Goal: Find contact information: Find contact information

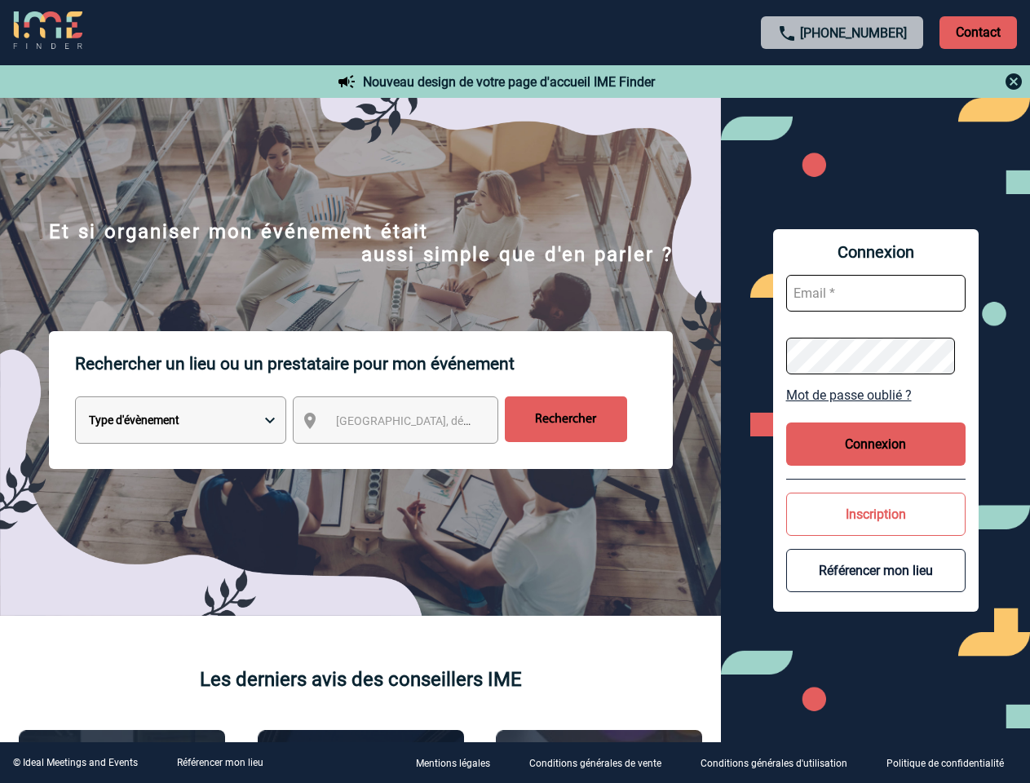
click at [515, 392] on p "Rechercher un lieu ou un prestataire pour mon événement" at bounding box center [374, 363] width 598 height 65
click at [978, 32] on p "Contact" at bounding box center [978, 32] width 77 height 33
click at [805, 82] on div at bounding box center [402, 306] width 805 height 612
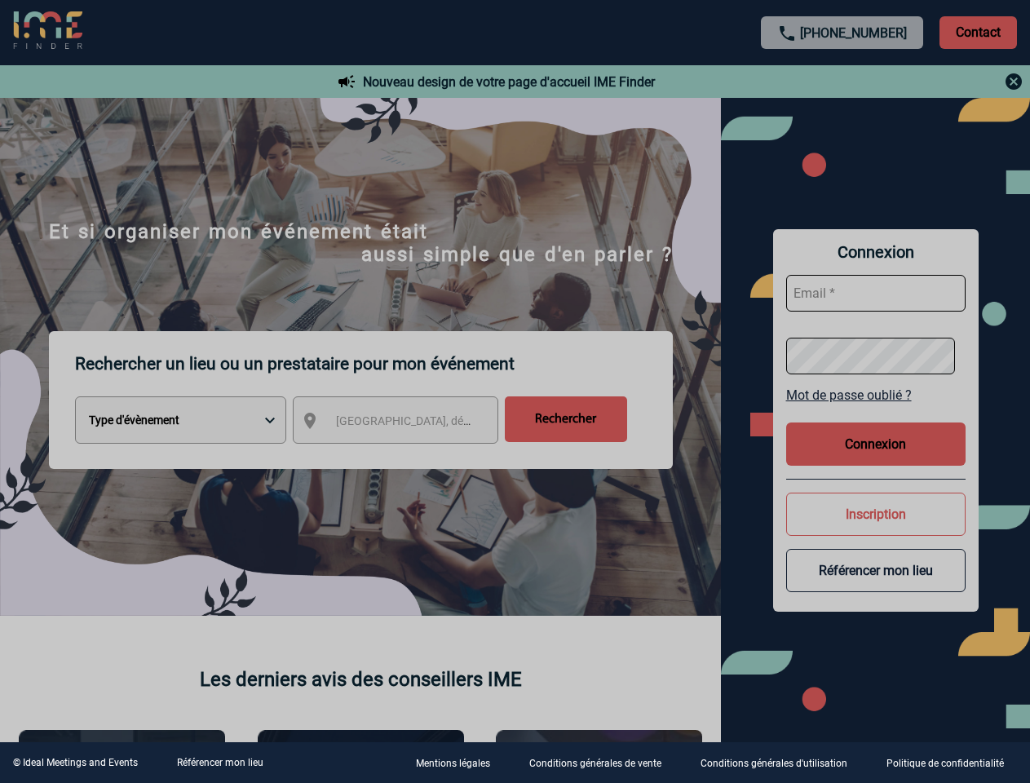
click at [410, 423] on div at bounding box center [515, 391] width 1030 height 783
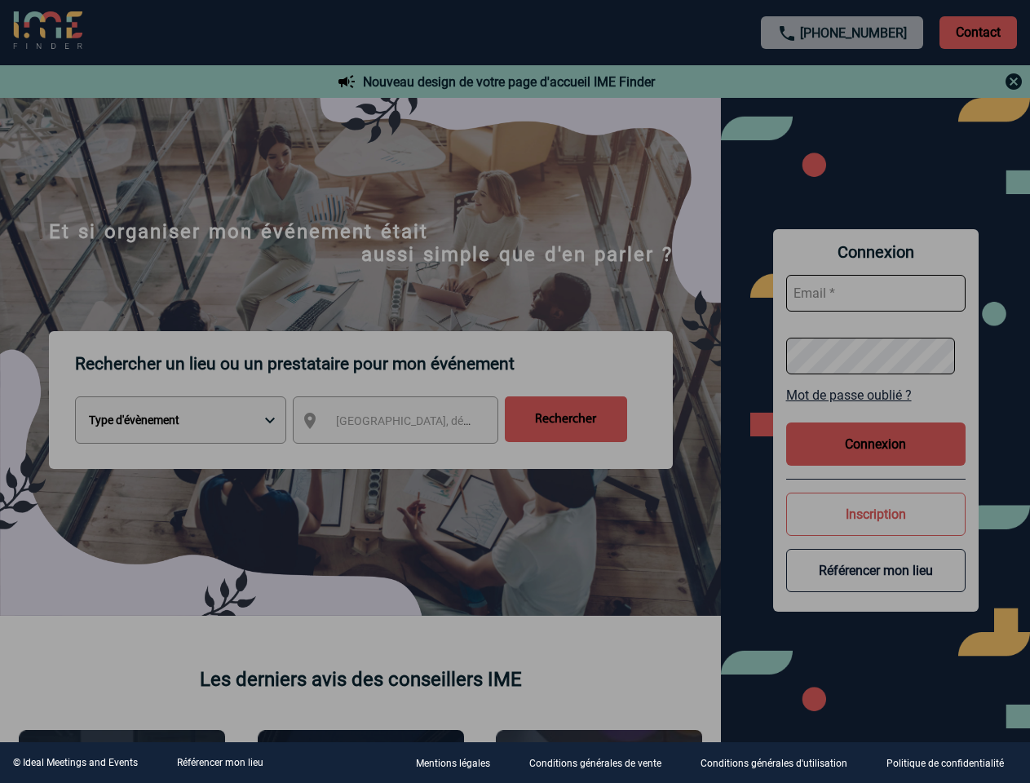
click at [876, 395] on div at bounding box center [515, 391] width 1030 height 783
click at [876, 444] on div at bounding box center [515, 391] width 1030 height 783
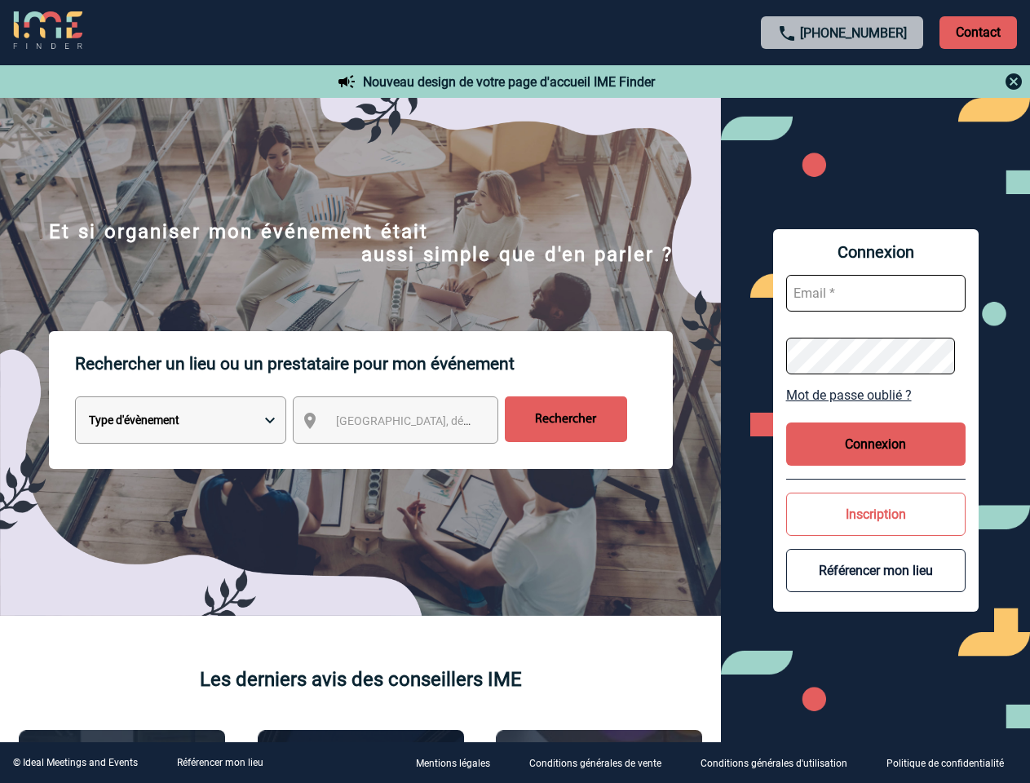
click at [876, 514] on button "Inscription" at bounding box center [875, 514] width 179 height 43
click at [876, 570] on body "[PHONE_NUMBER] Contact Contact Nouveau design de votre page d'accueil IME Finde…" at bounding box center [515, 391] width 1030 height 783
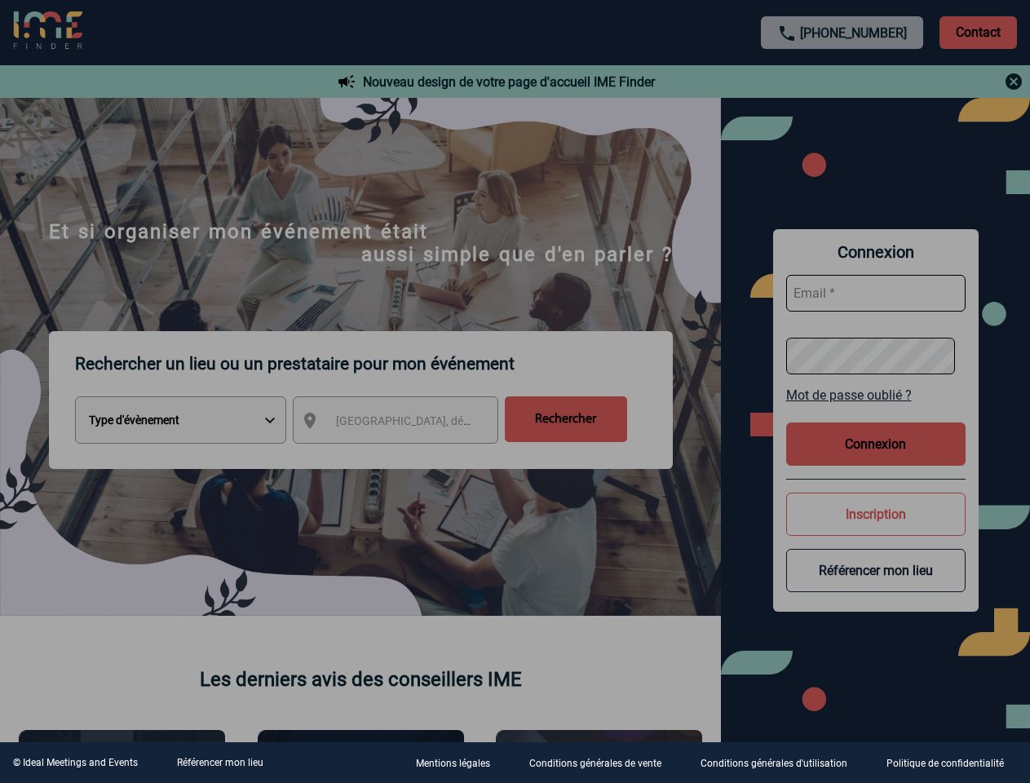
click at [219, 763] on link "Référencer mon lieu" at bounding box center [220, 762] width 86 height 11
